Goal: Information Seeking & Learning: Find specific fact

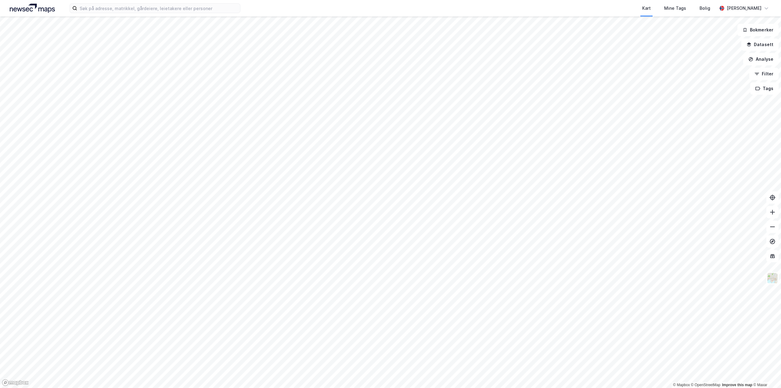
click at [126, 13] on div "Kart Mine Tags Bolig [PERSON_NAME]" at bounding box center [390, 8] width 781 height 16
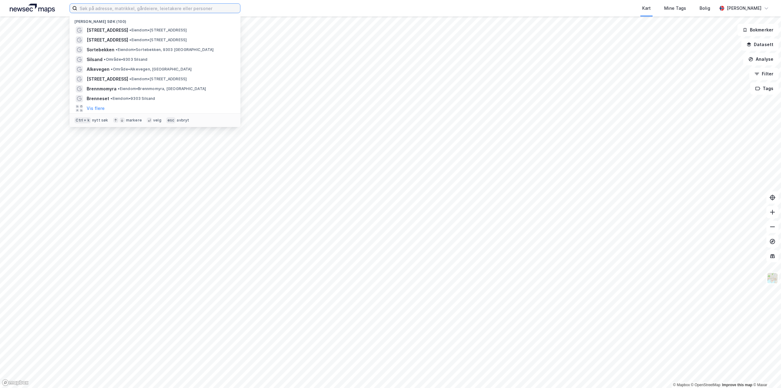
click at [133, 7] on input at bounding box center [158, 8] width 163 height 9
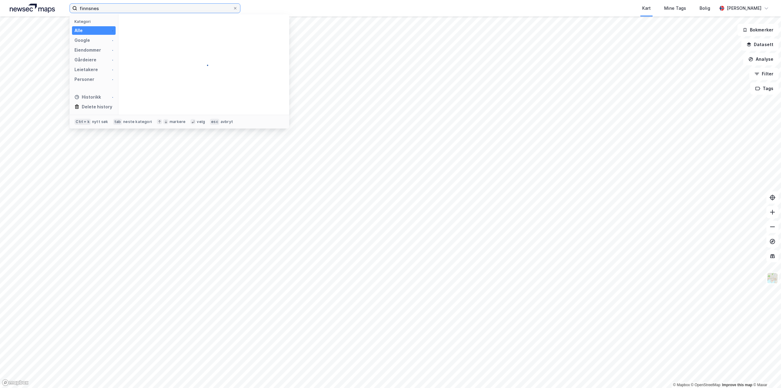
type input "finnsnes"
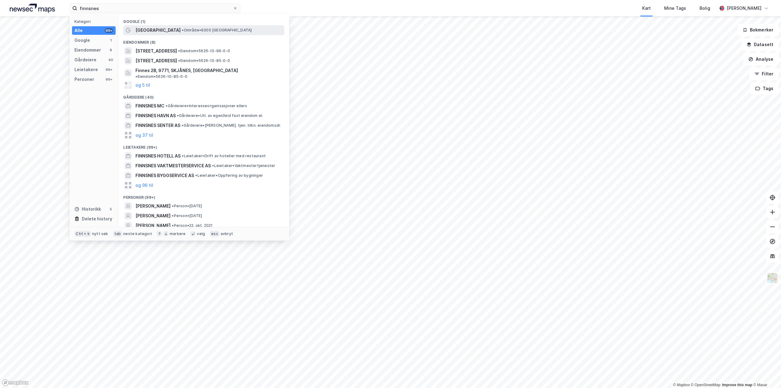
click at [139, 27] on span "[GEOGRAPHIC_DATA]" at bounding box center [157, 30] width 45 height 7
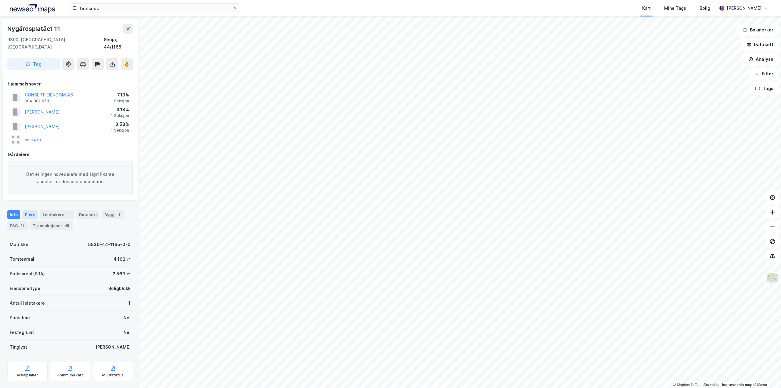
click at [34, 210] on div "Eiere" at bounding box center [30, 214] width 15 height 9
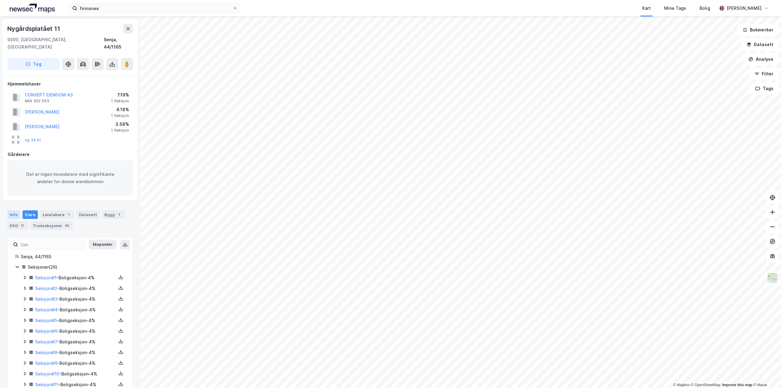
click at [17, 210] on div "Info" at bounding box center [13, 214] width 13 height 9
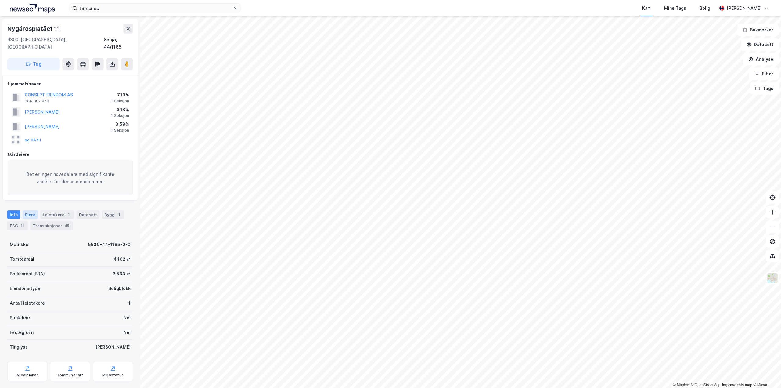
click at [33, 210] on div "Eiere" at bounding box center [30, 214] width 15 height 9
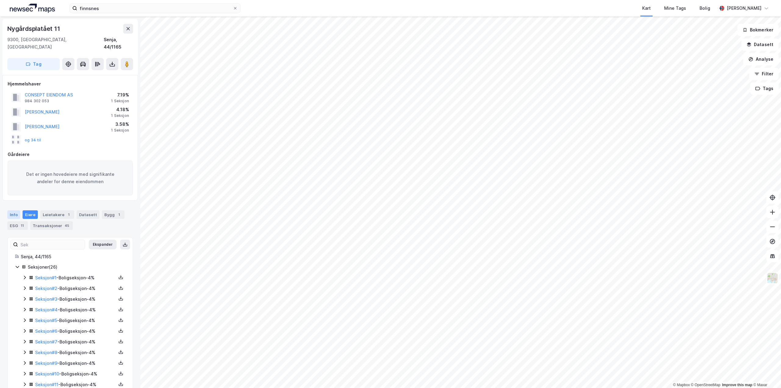
click at [10, 210] on div "Info" at bounding box center [13, 214] width 13 height 9
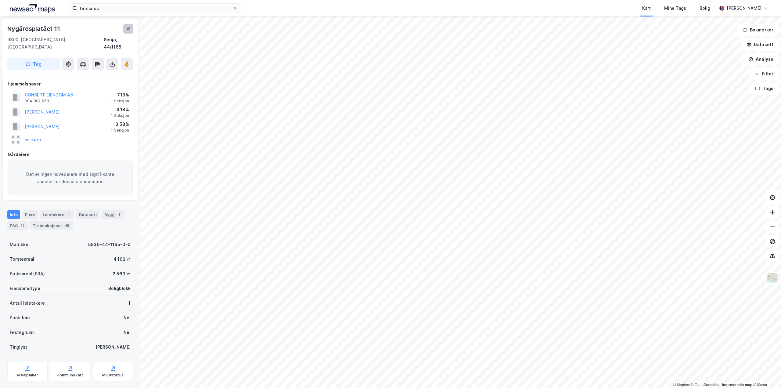
click at [126, 30] on icon at bounding box center [128, 28] width 5 height 5
